Goal: Task Accomplishment & Management: Manage account settings

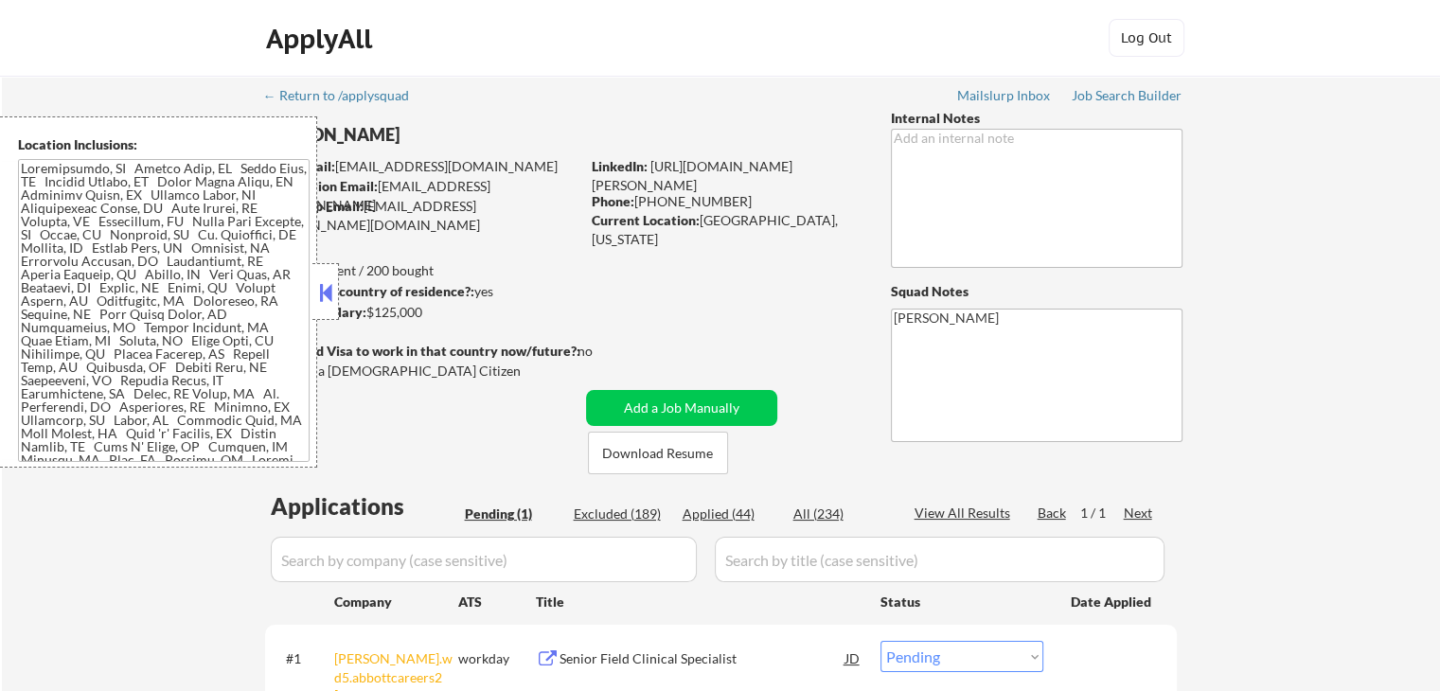
click at [1368, 373] on div "← Return to /applysquad Mailslurp Inbox Job Search Builder [PERSON_NAME] User E…" at bounding box center [721, 450] width 1438 height 748
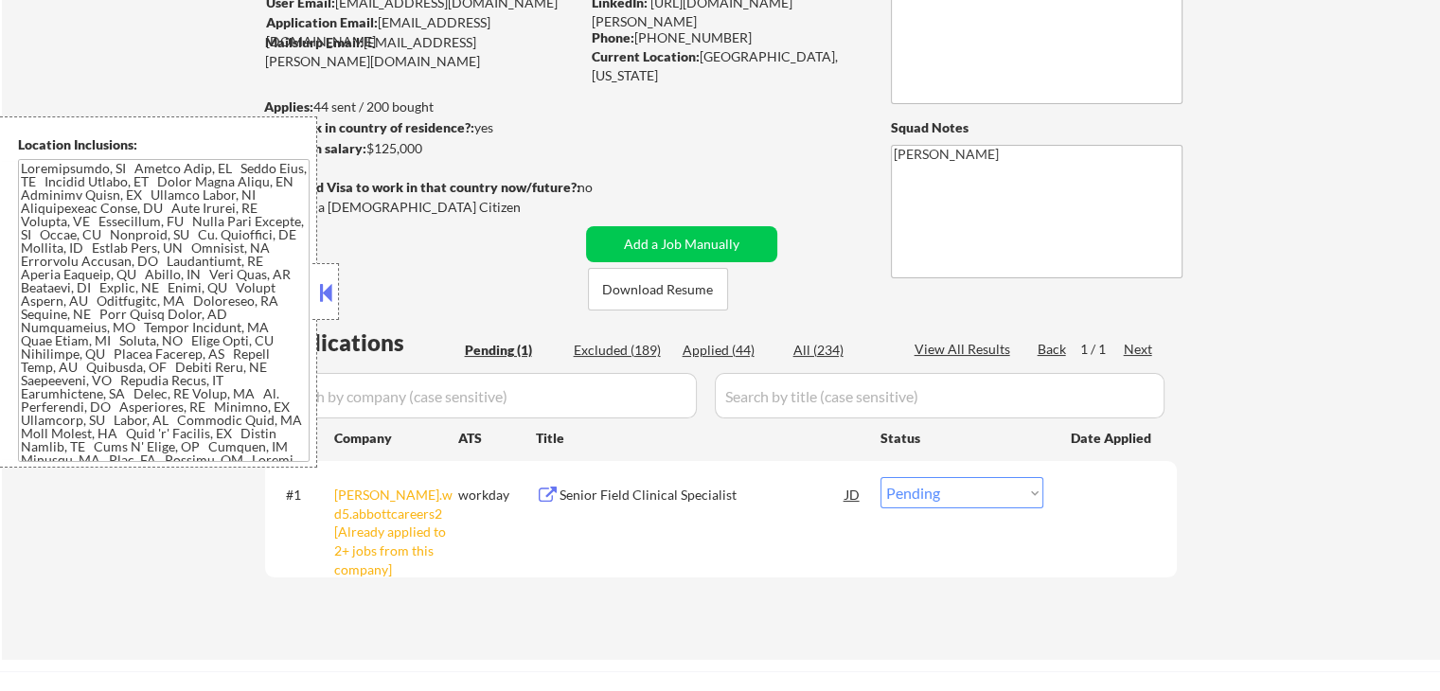
scroll to position [284, 0]
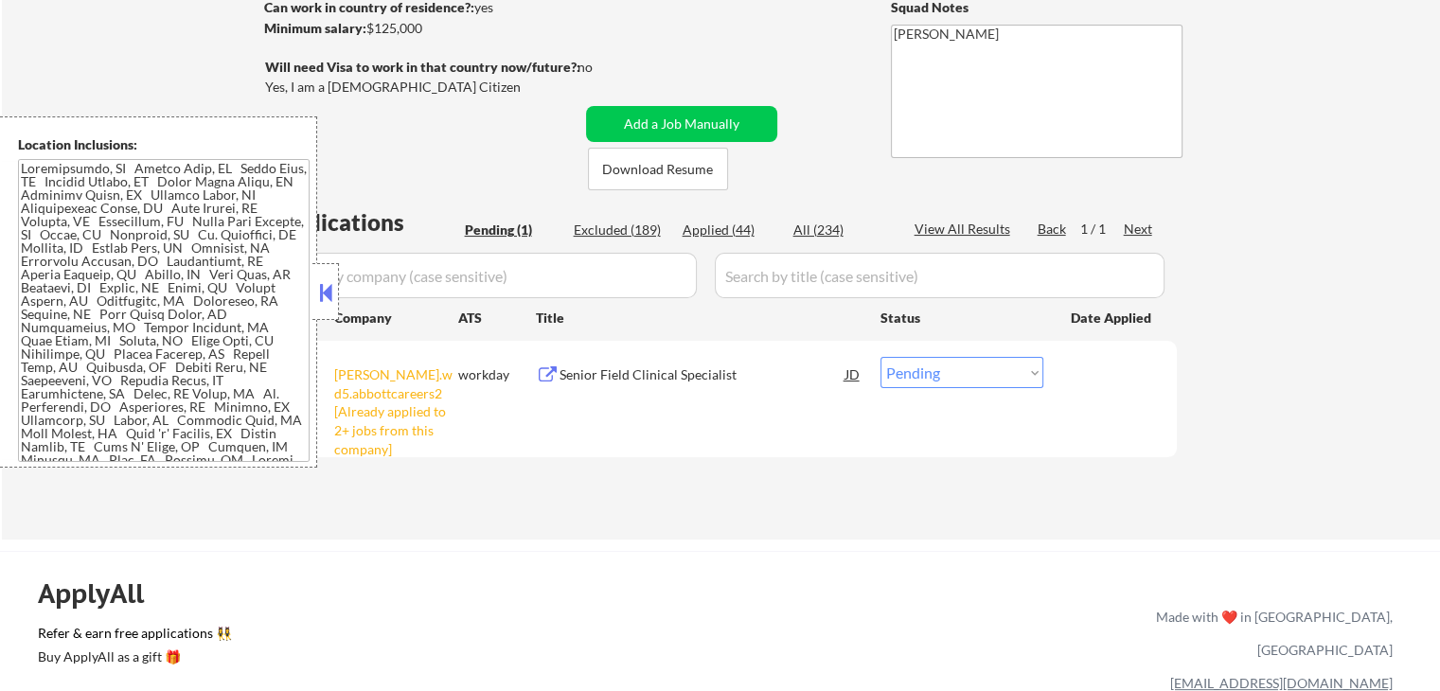
drag, startPoint x: 953, startPoint y: 373, endPoint x: 912, endPoint y: 370, distance: 40.8
click at [953, 373] on select "Choose an option... Pending Applied Excluded (Questions) Excluded (Expired) Exc…" at bounding box center [961, 372] width 163 height 31
click at [880, 357] on select "Choose an option... Pending Applied Excluded (Questions) Excluded (Expired) Exc…" at bounding box center [961, 372] width 163 height 31
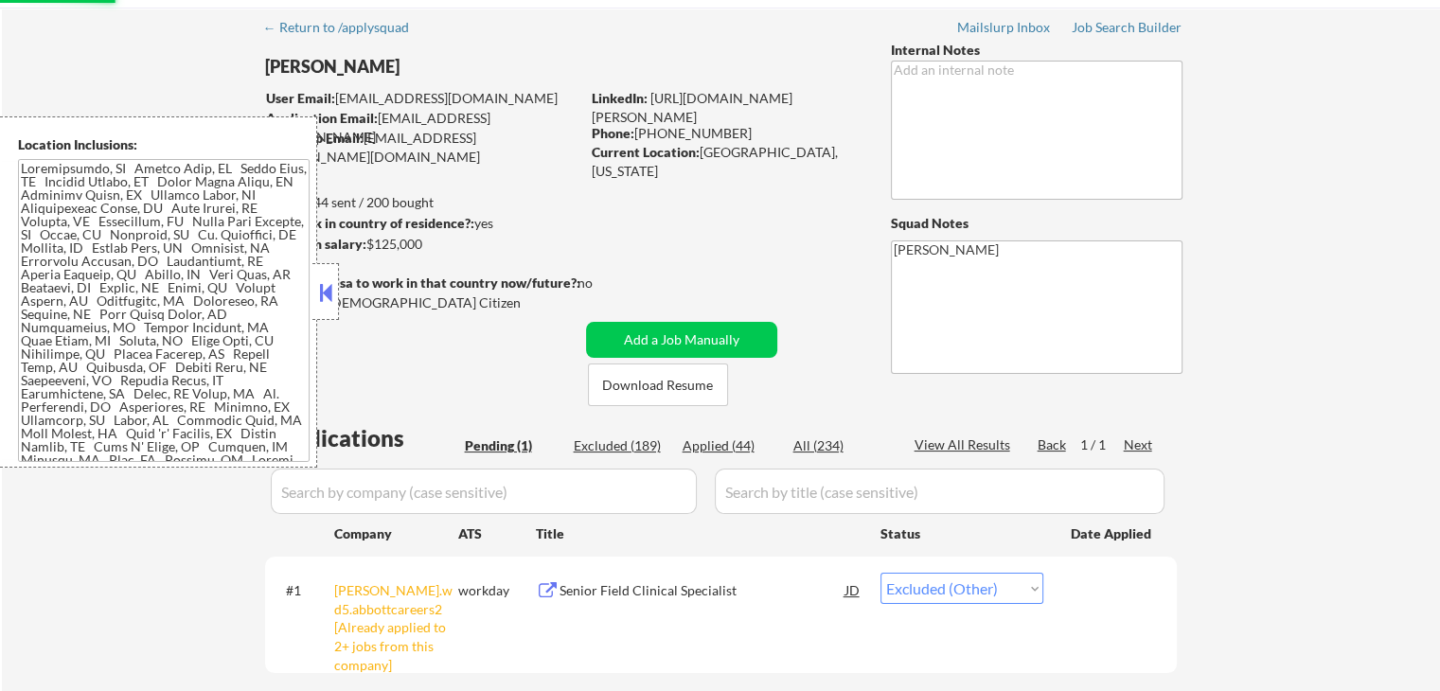
scroll to position [0, 0]
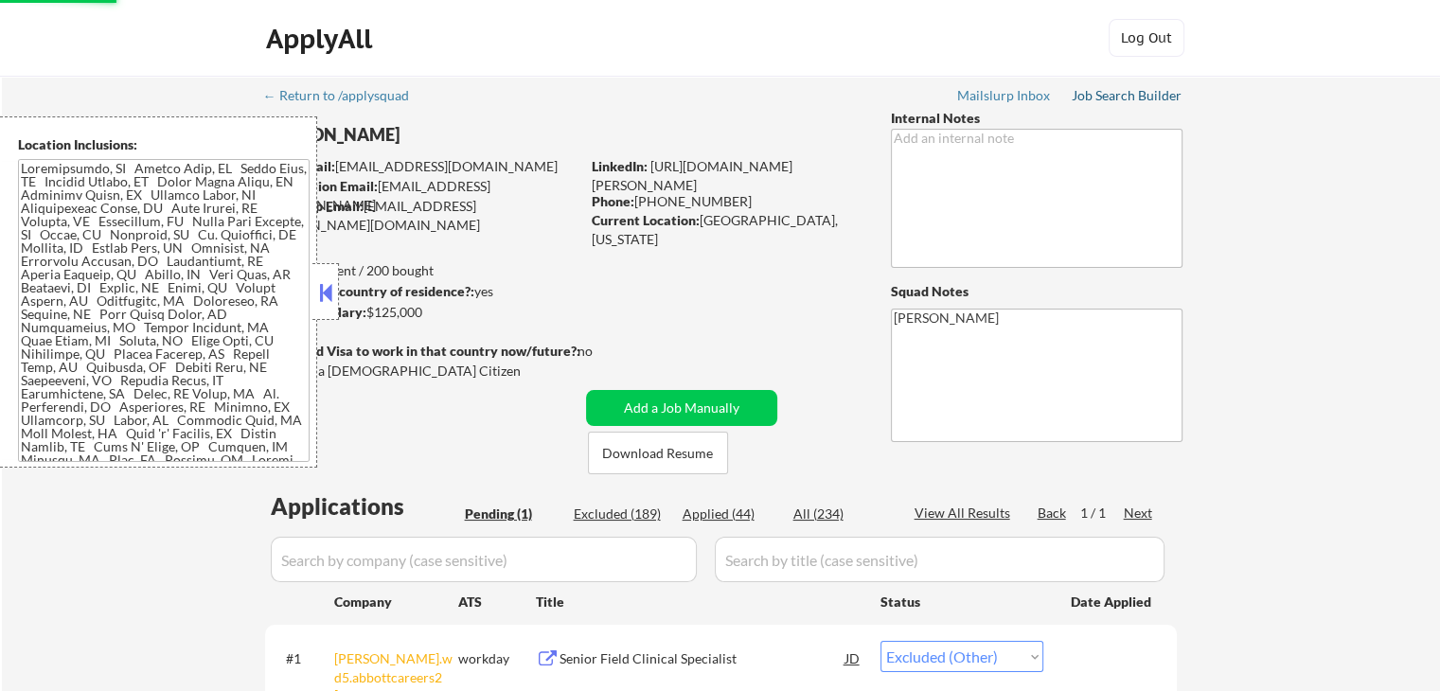
click at [1125, 97] on div "Job Search Builder" at bounding box center [1127, 95] width 111 height 13
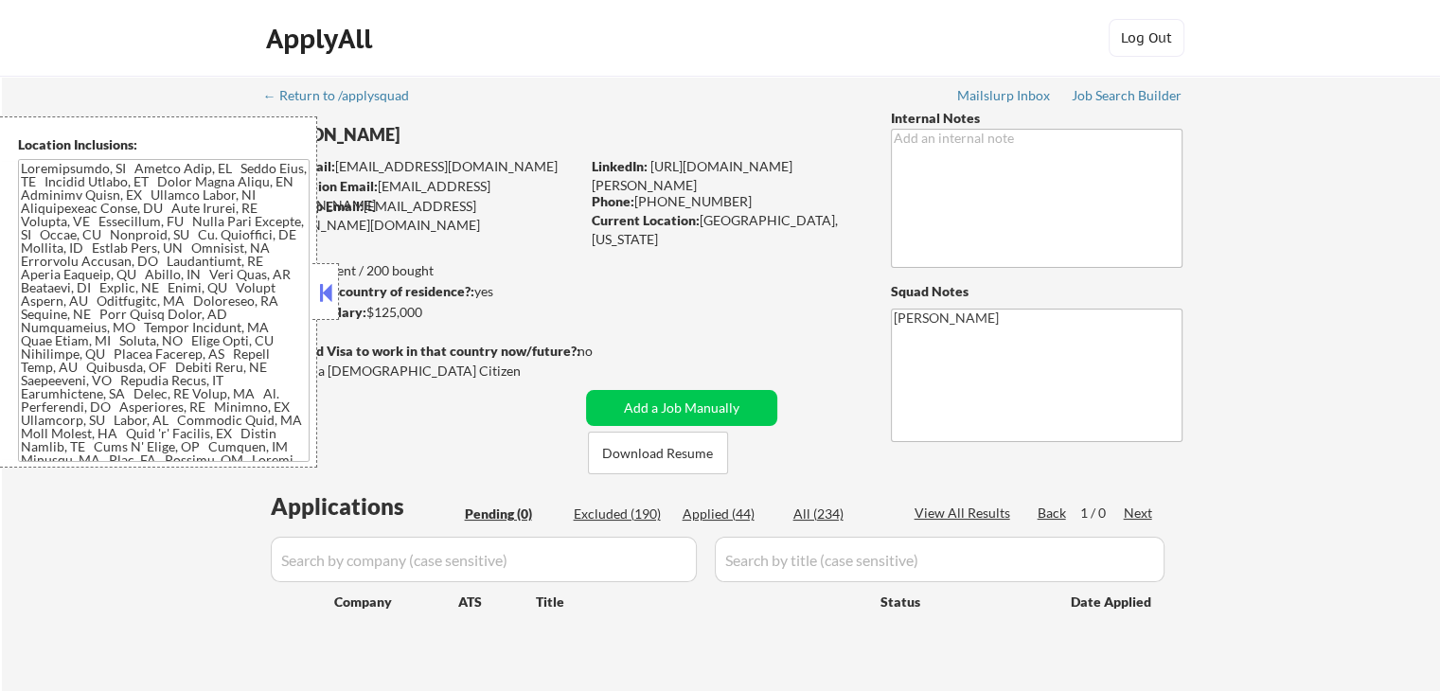
select select ""pending""
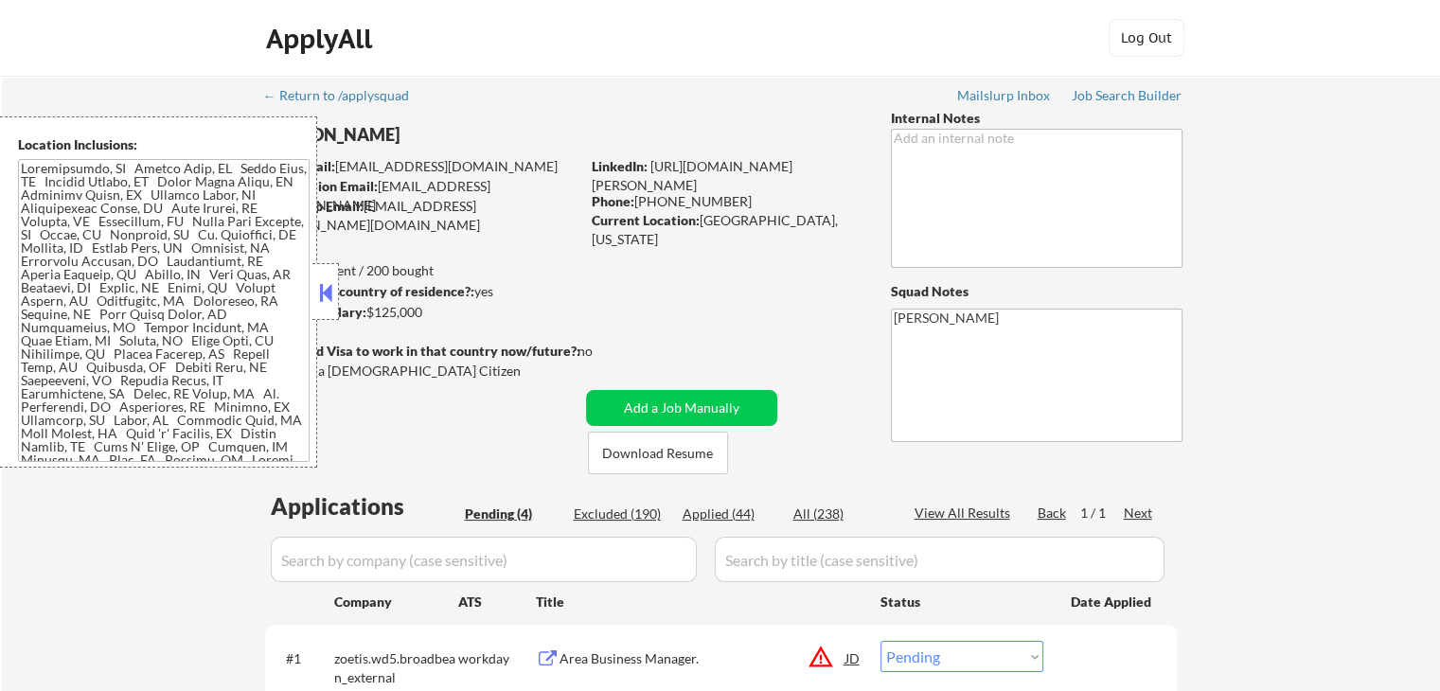
click at [339, 292] on strong "Can work in country of residence?:" at bounding box center [369, 291] width 210 height 16
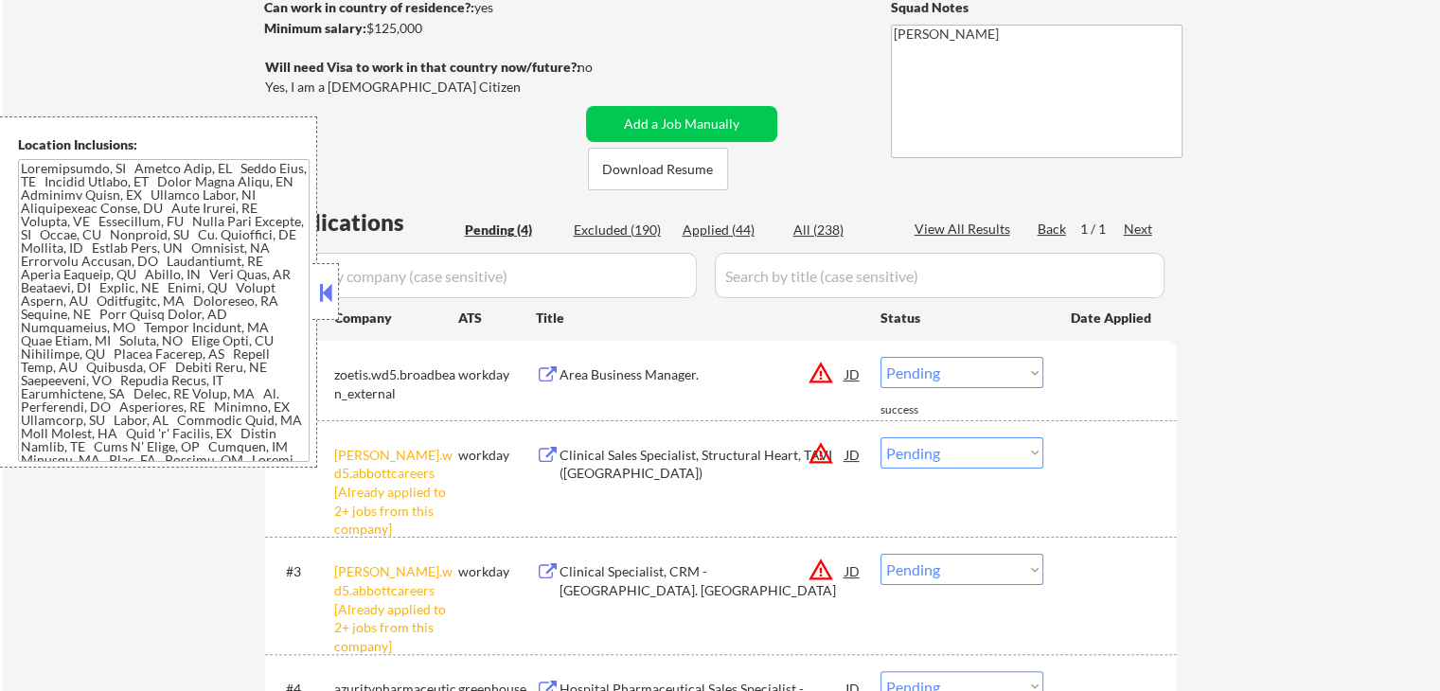
click at [335, 292] on button at bounding box center [325, 292] width 21 height 28
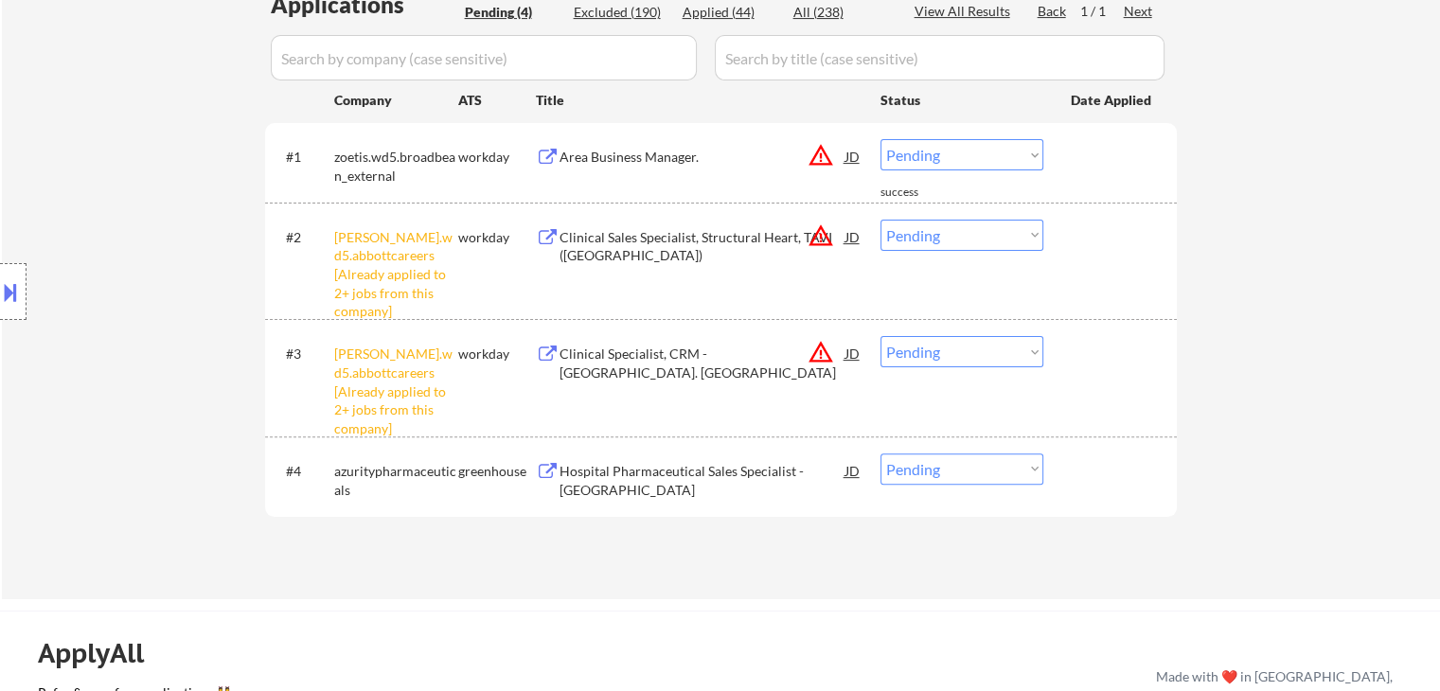
scroll to position [568, 0]
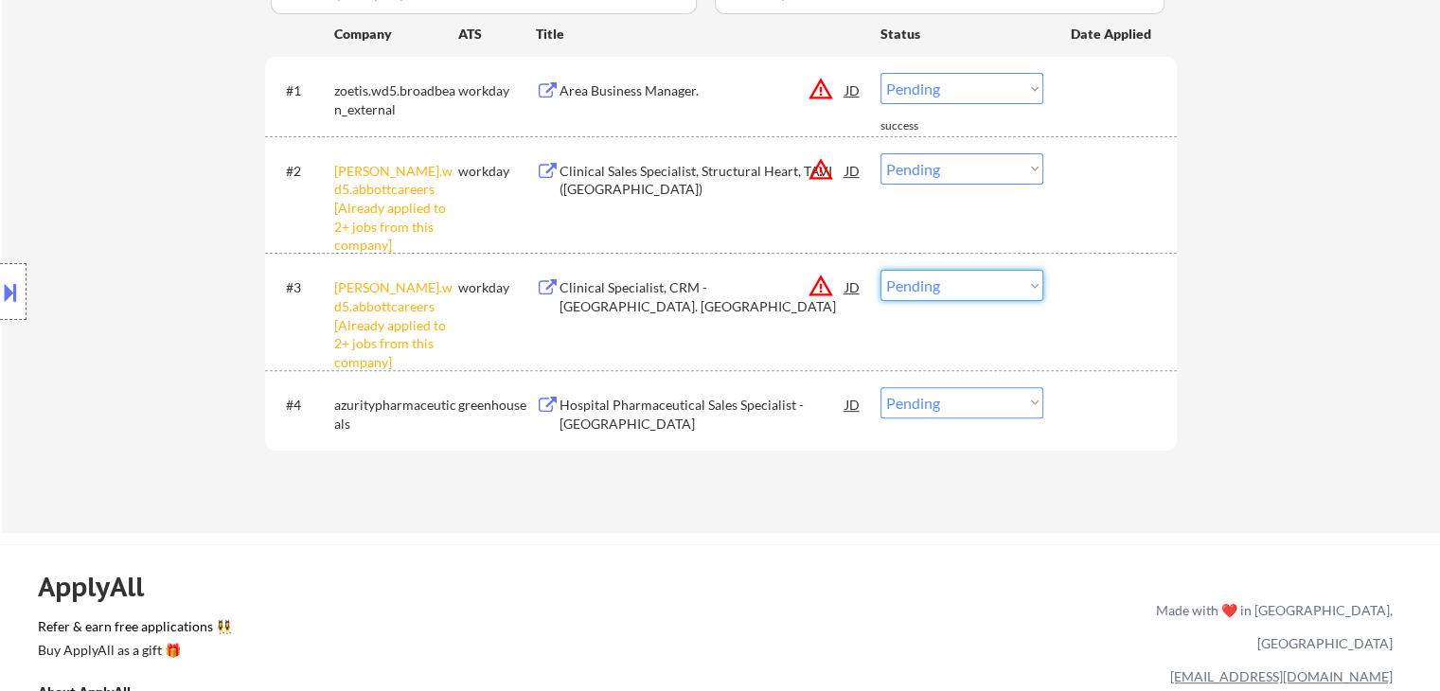
click at [966, 296] on select "Choose an option... Pending Applied Excluded (Questions) Excluded (Expired) Exc…" at bounding box center [961, 285] width 163 height 31
click at [880, 270] on select "Choose an option... Pending Applied Excluded (Questions) Excluded (Expired) Exc…" at bounding box center [961, 285] width 163 height 31
select select ""pending""
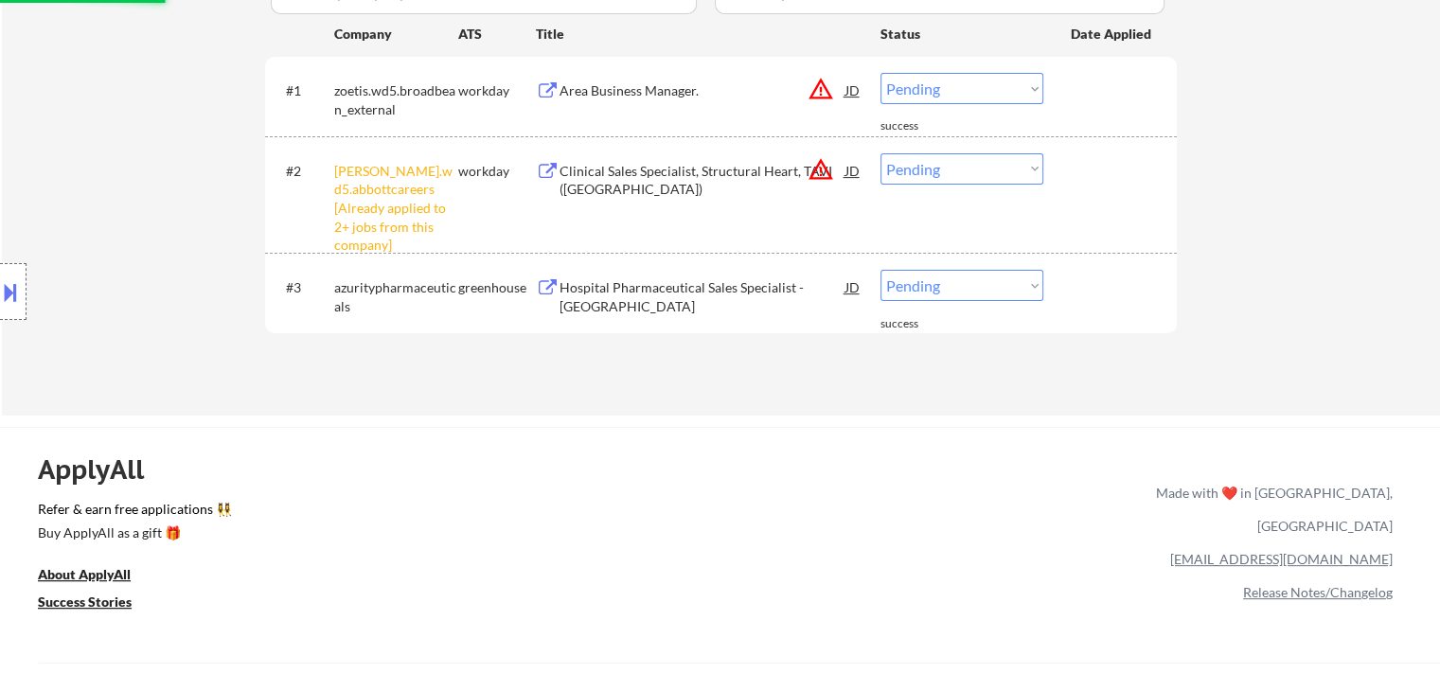
drag, startPoint x: 963, startPoint y: 168, endPoint x: 921, endPoint y: 164, distance: 41.8
click at [963, 168] on select "Choose an option... Pending Applied Excluded (Questions) Excluded (Expired) Exc…" at bounding box center [961, 168] width 163 height 31
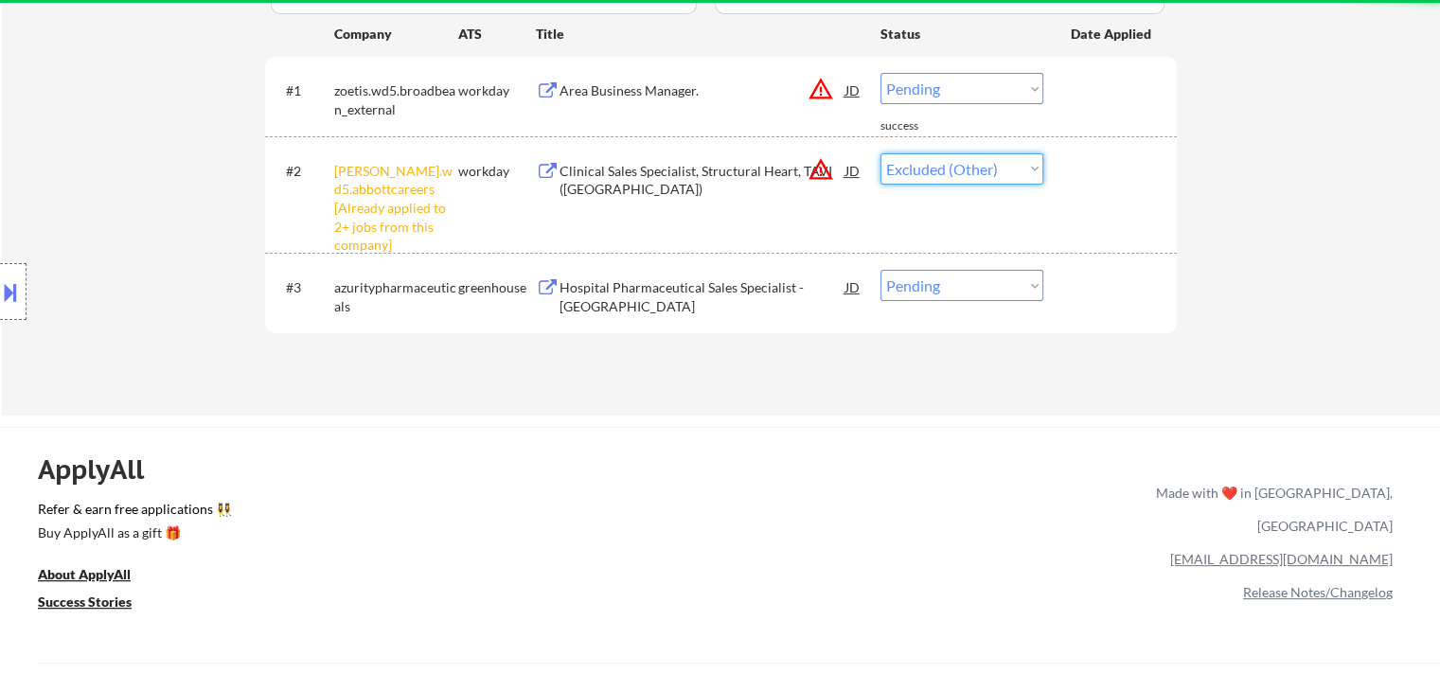
click at [880, 153] on select "Choose an option... Pending Applied Excluded (Questions) Excluded (Expired) Exc…" at bounding box center [961, 168] width 163 height 31
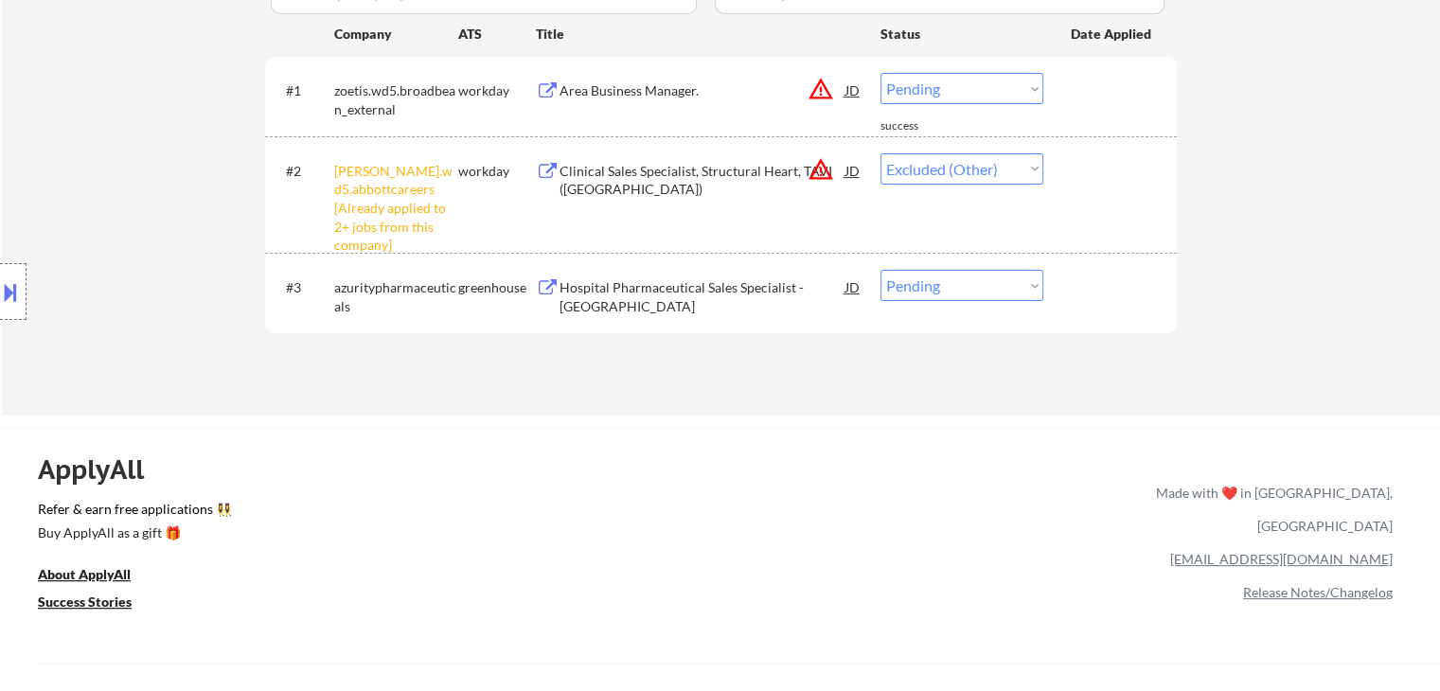
select select ""pending""
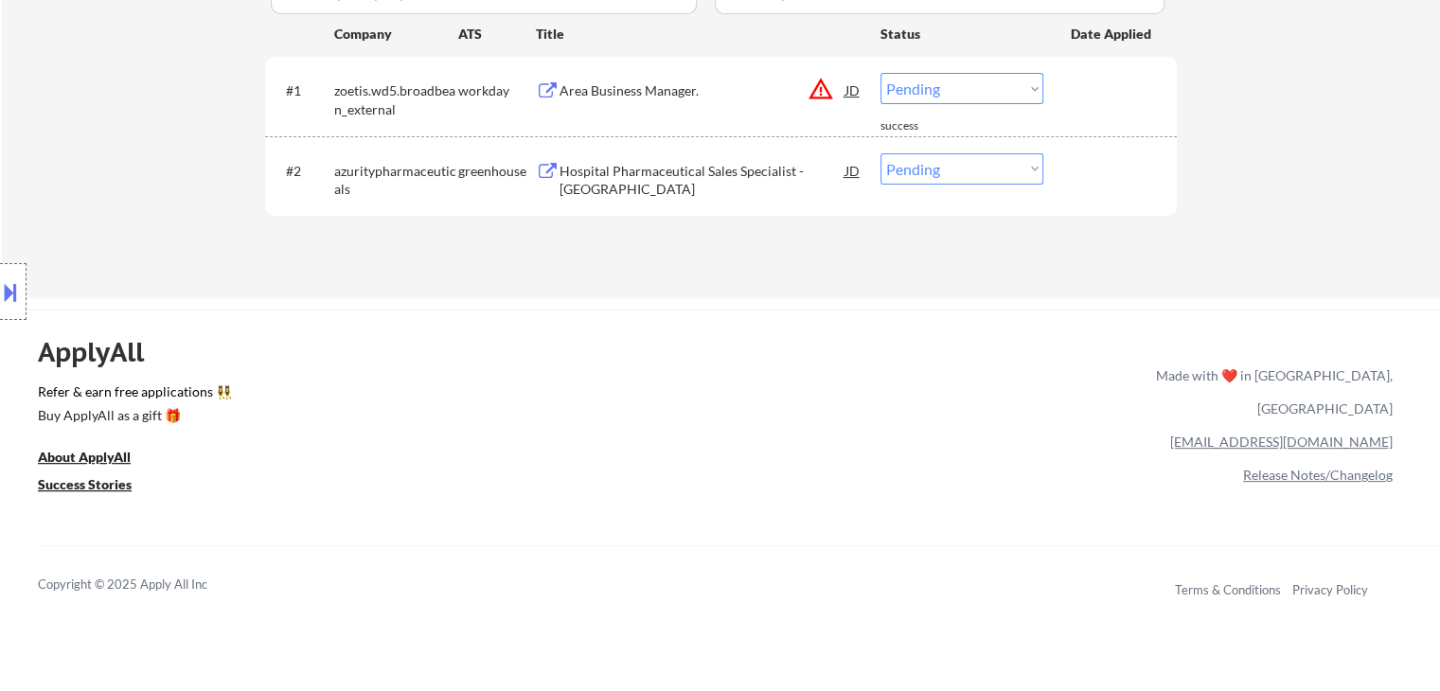
click at [822, 89] on button "warning_amber" at bounding box center [820, 89] width 27 height 27
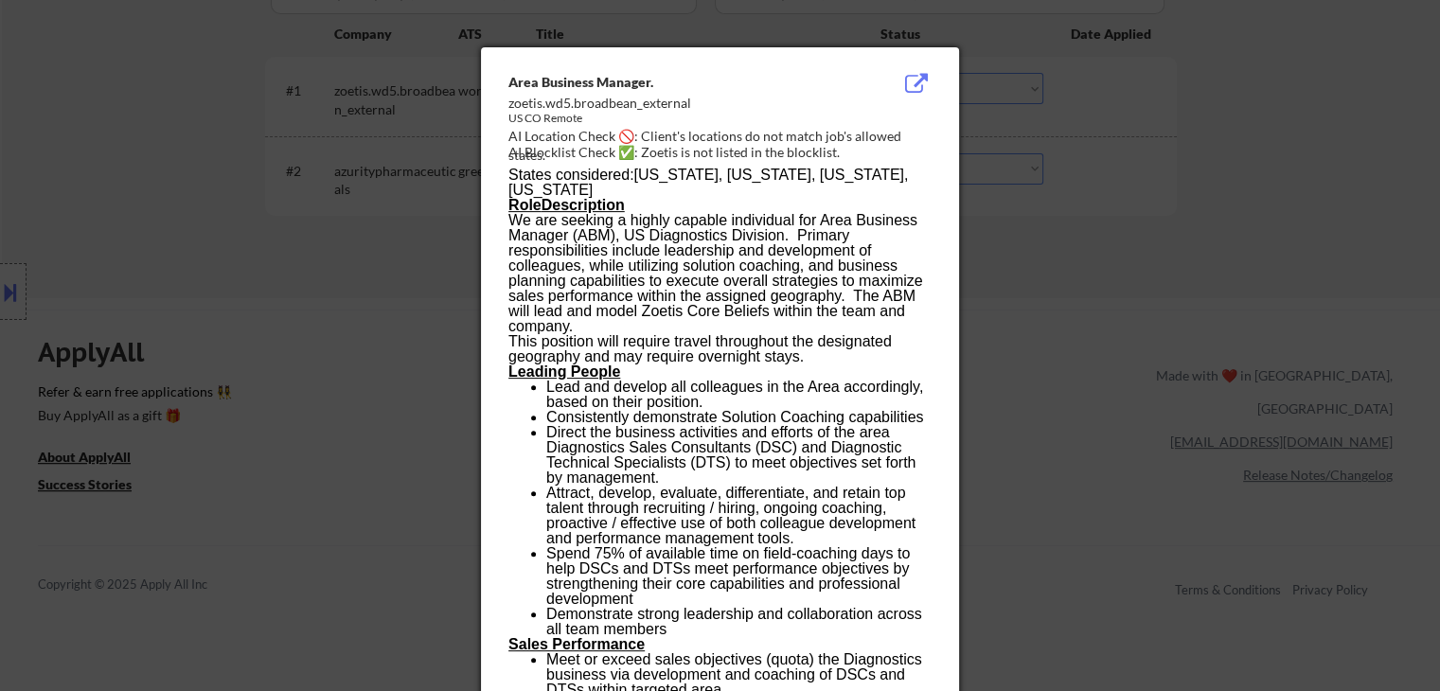
click at [1041, 279] on div at bounding box center [720, 345] width 1440 height 691
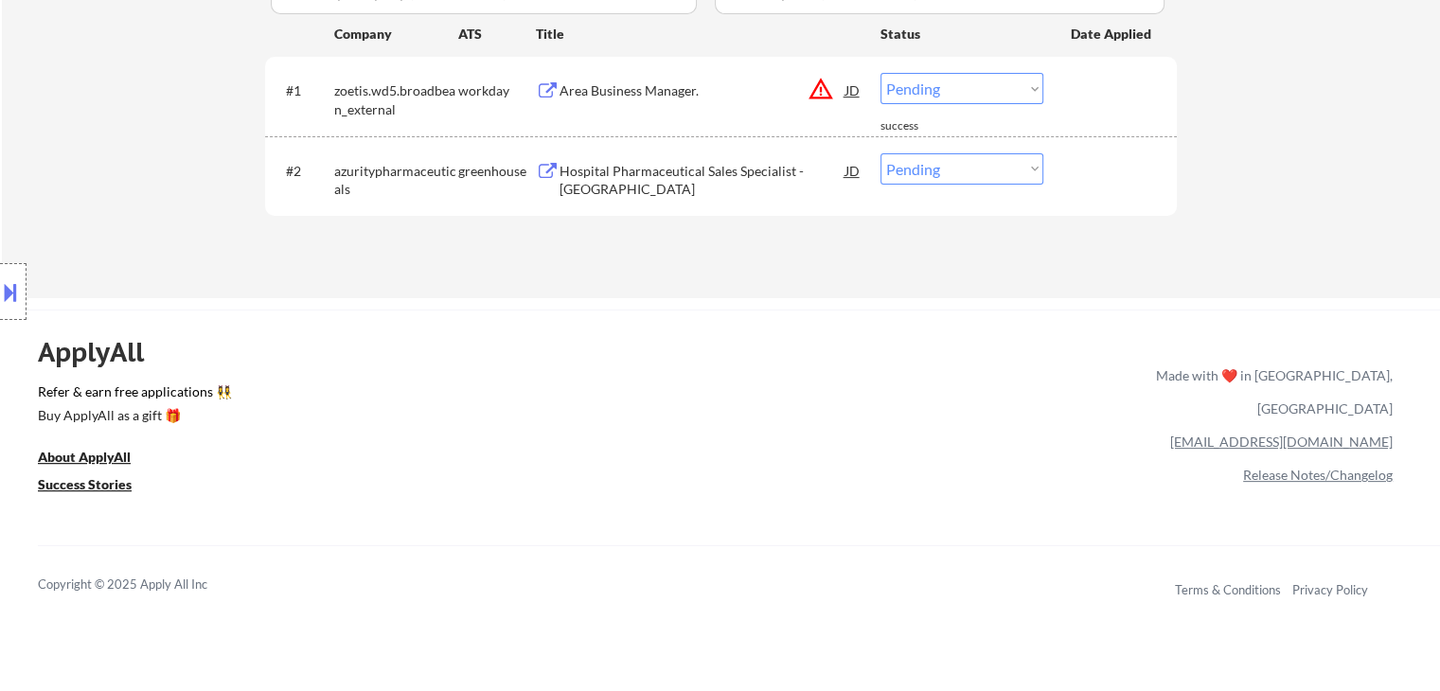
click at [963, 92] on select "Choose an option... Pending Applied Excluded (Questions) Excluded (Expired) Exc…" at bounding box center [961, 88] width 163 height 31
click at [880, 73] on select "Choose an option... Pending Applied Excluded (Questions) Excluded (Expired) Exc…" at bounding box center [961, 88] width 163 height 31
click at [7, 292] on button at bounding box center [10, 291] width 21 height 31
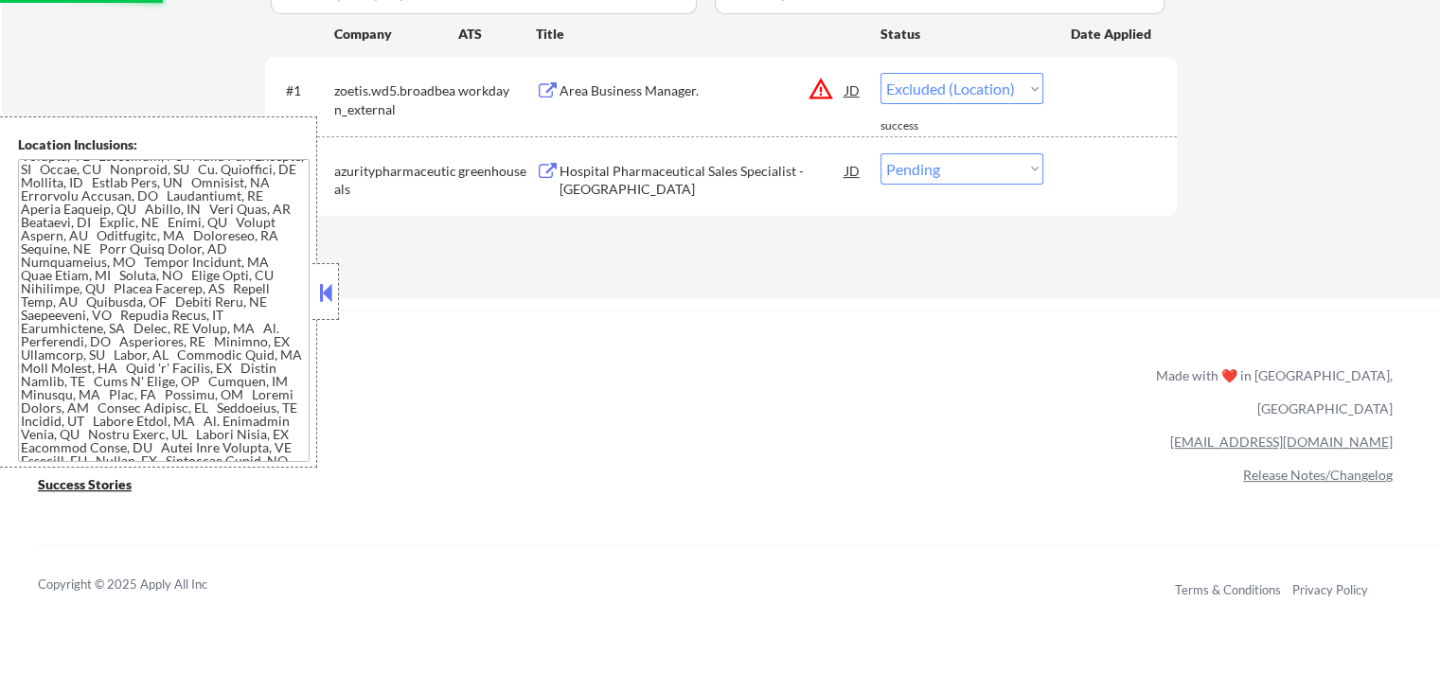
scroll to position [95, 0]
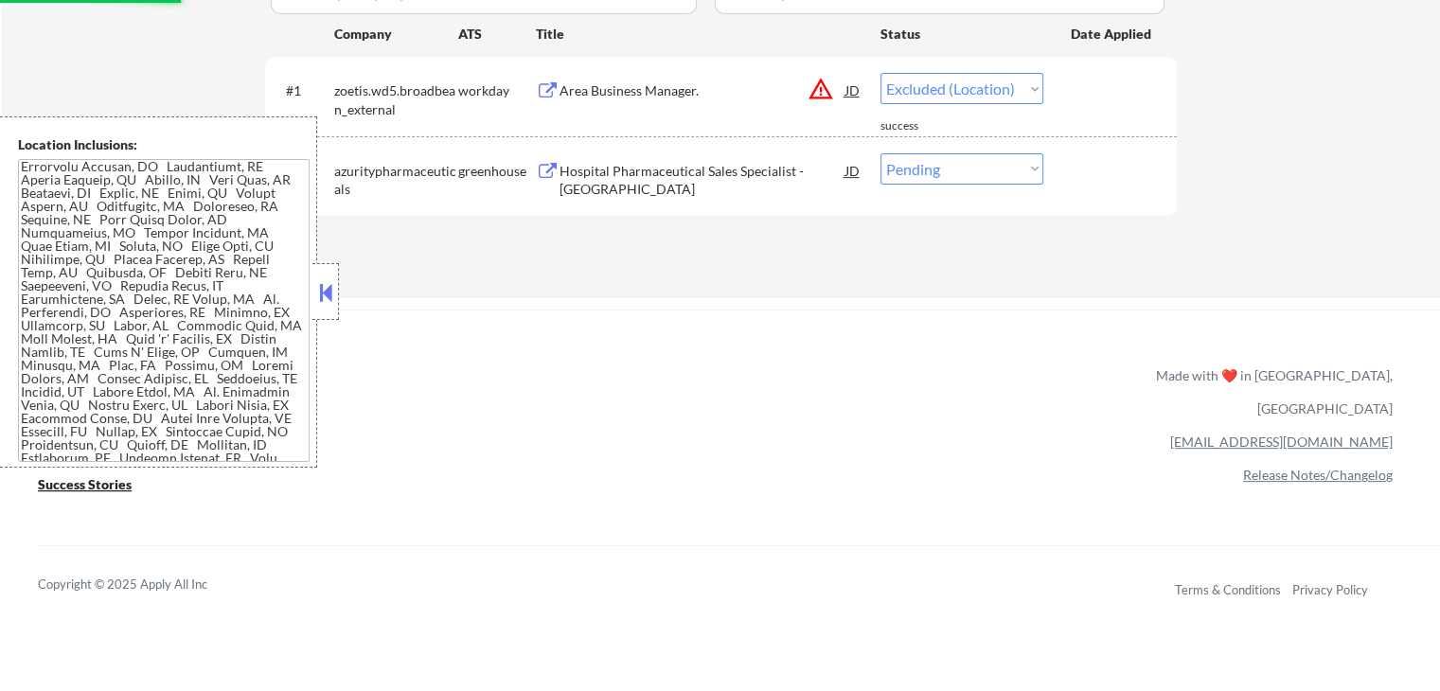
click at [849, 327] on div "ApplyAll Refer & earn free applications 👯‍♀️ Buy ApplyAll as a gift 🎁 About App…" at bounding box center [720, 473] width 1440 height 300
click at [330, 304] on button at bounding box center [325, 292] width 21 height 28
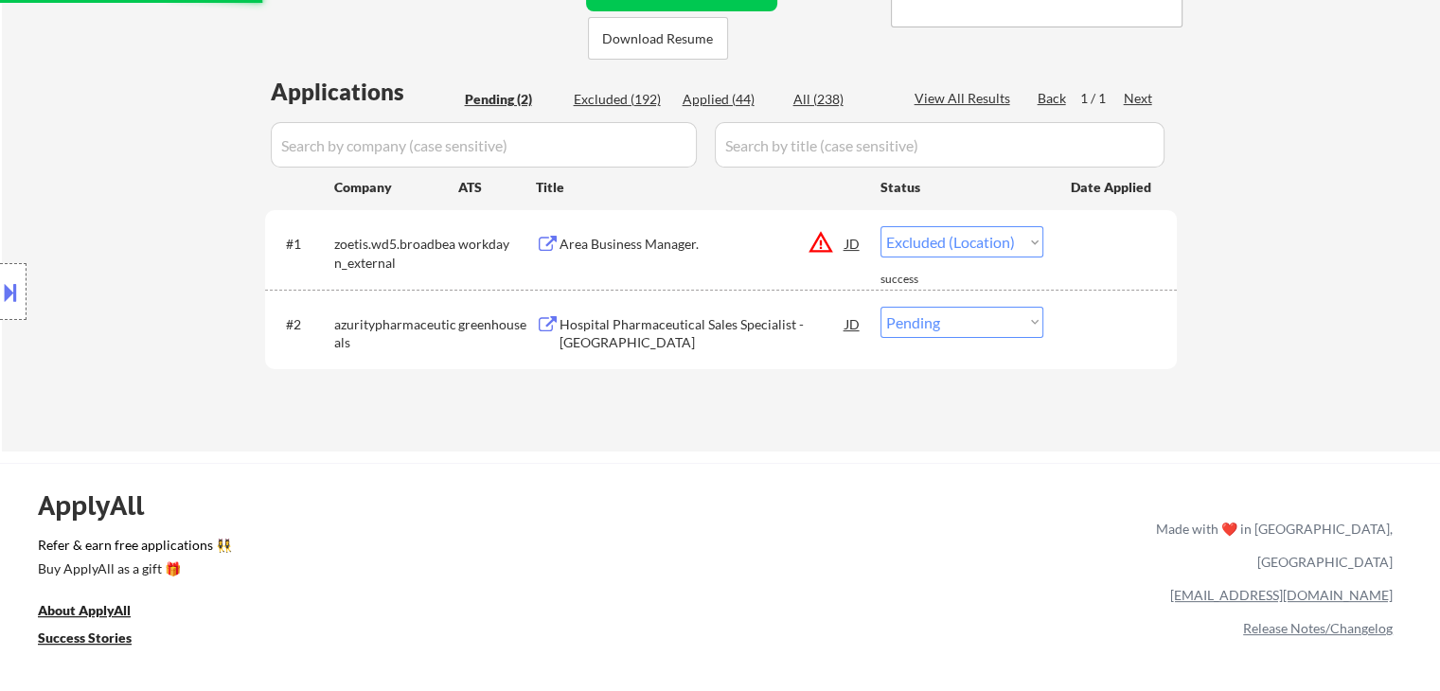
scroll to position [189, 0]
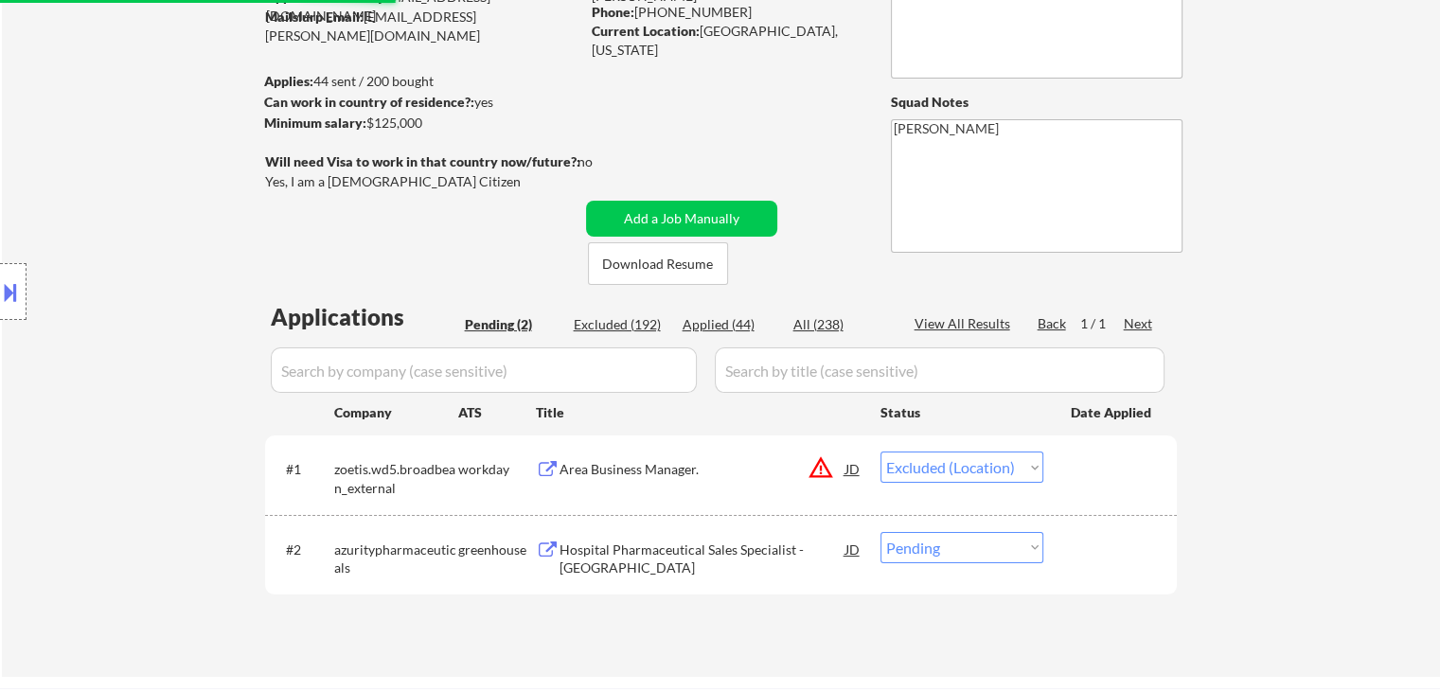
select select ""pending""
